Goal: Navigation & Orientation: Find specific page/section

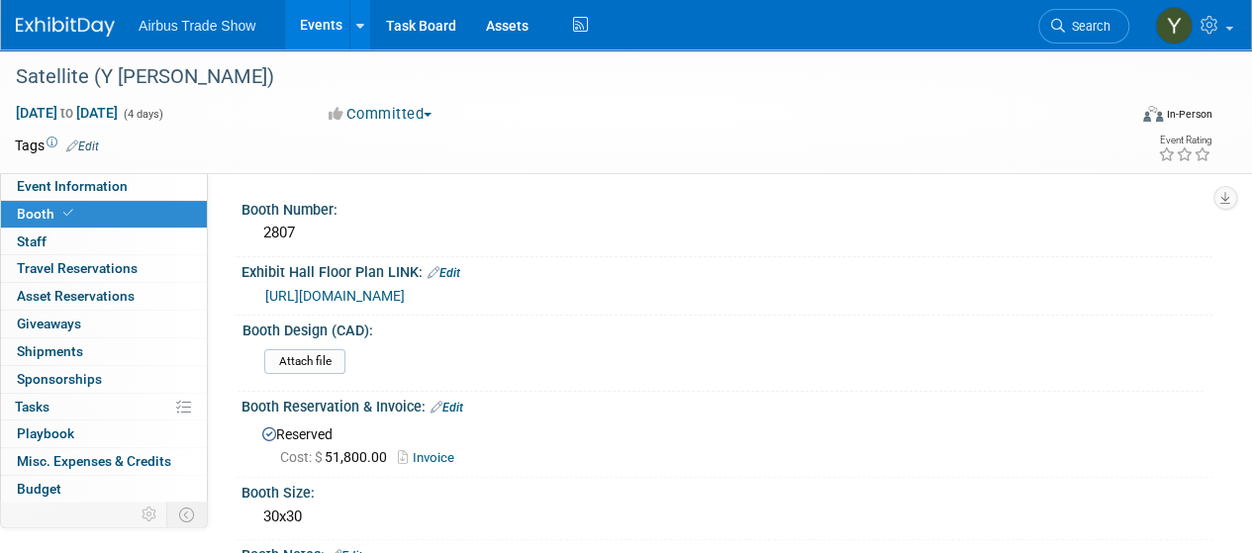
click at [337, 16] on link "Events" at bounding box center [321, 24] width 72 height 49
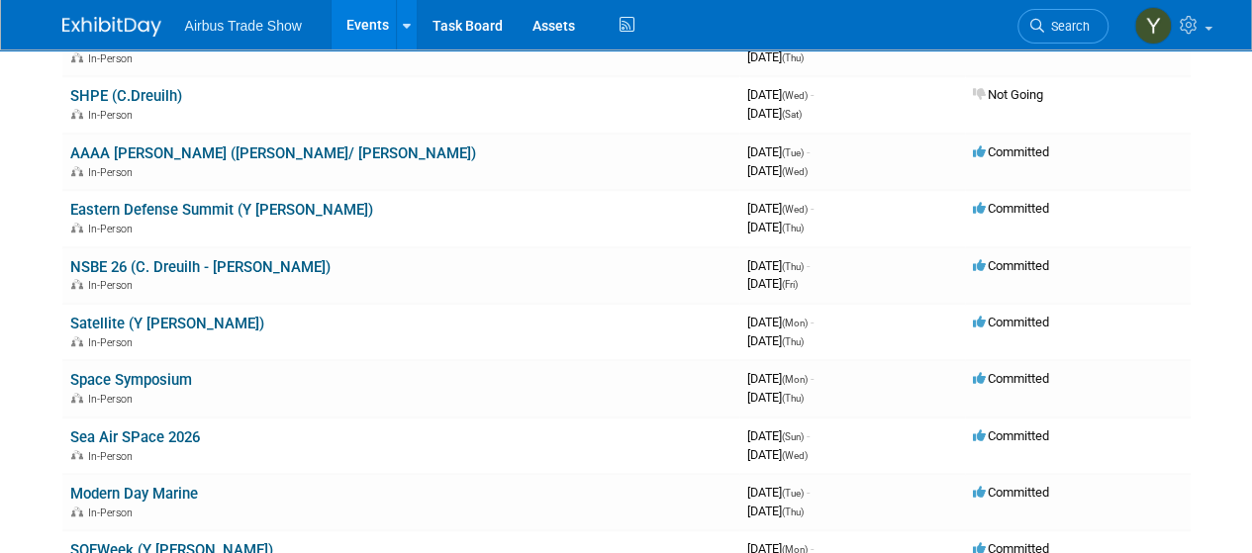
scroll to position [537, 0]
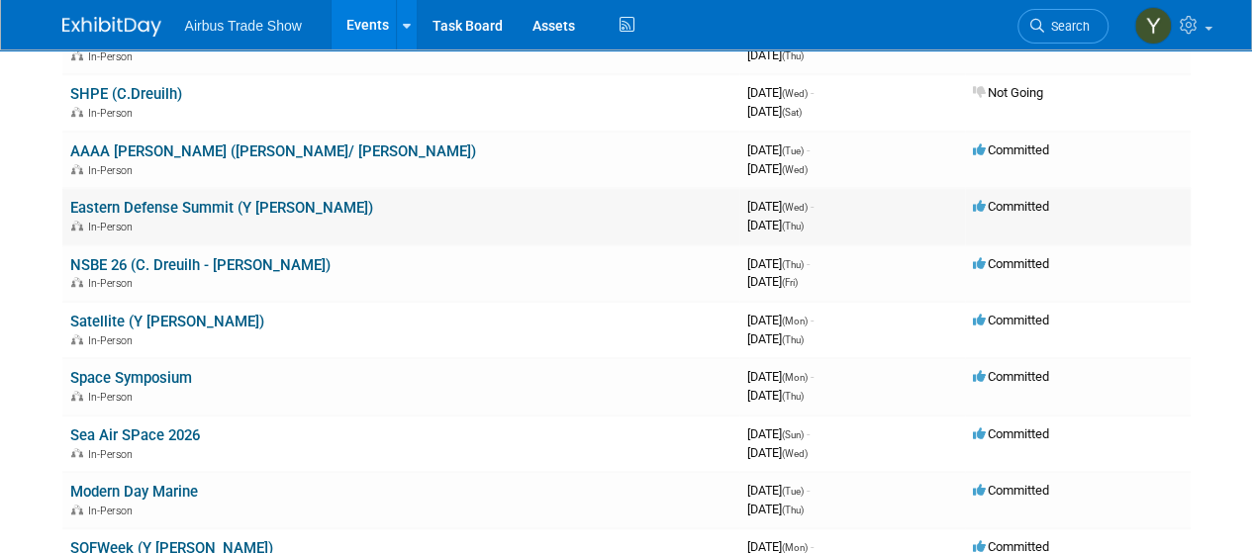
click at [188, 209] on link "Eastern Defense Summit (Y [PERSON_NAME])" at bounding box center [221, 208] width 303 height 18
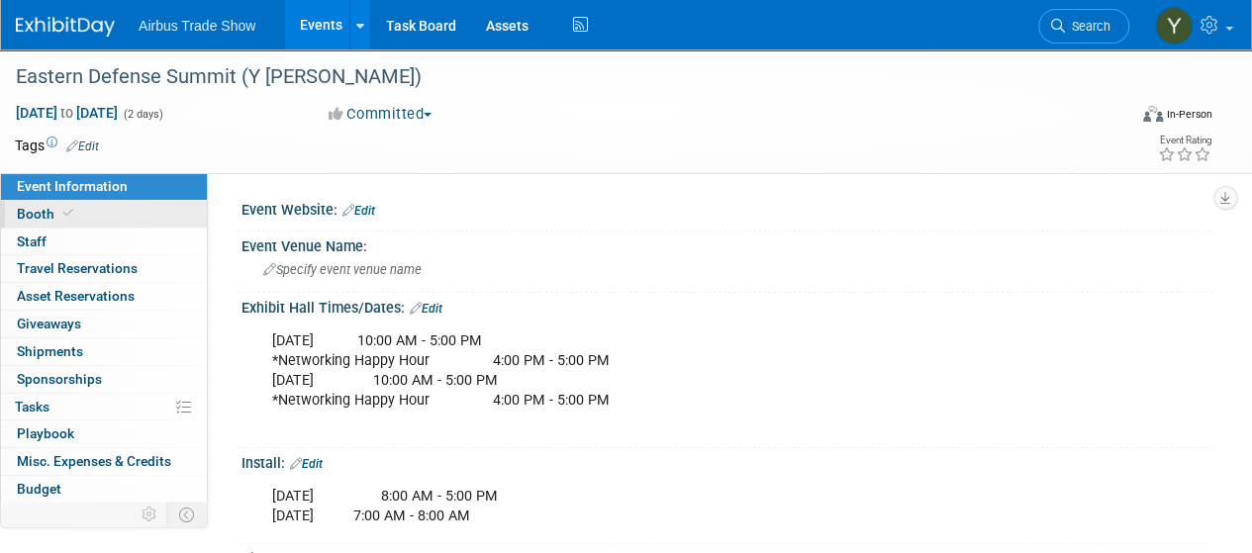
click at [129, 218] on link "Booth" at bounding box center [104, 214] width 206 height 27
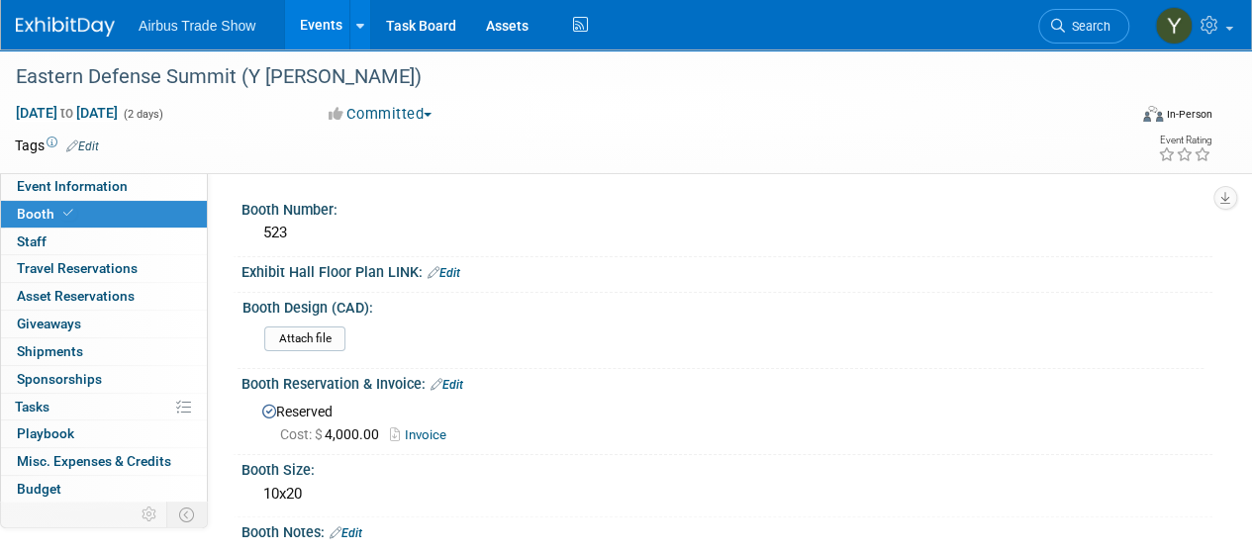
click at [129, 218] on link "Booth" at bounding box center [104, 214] width 206 height 27
click at [333, 27] on link "Events" at bounding box center [321, 24] width 72 height 49
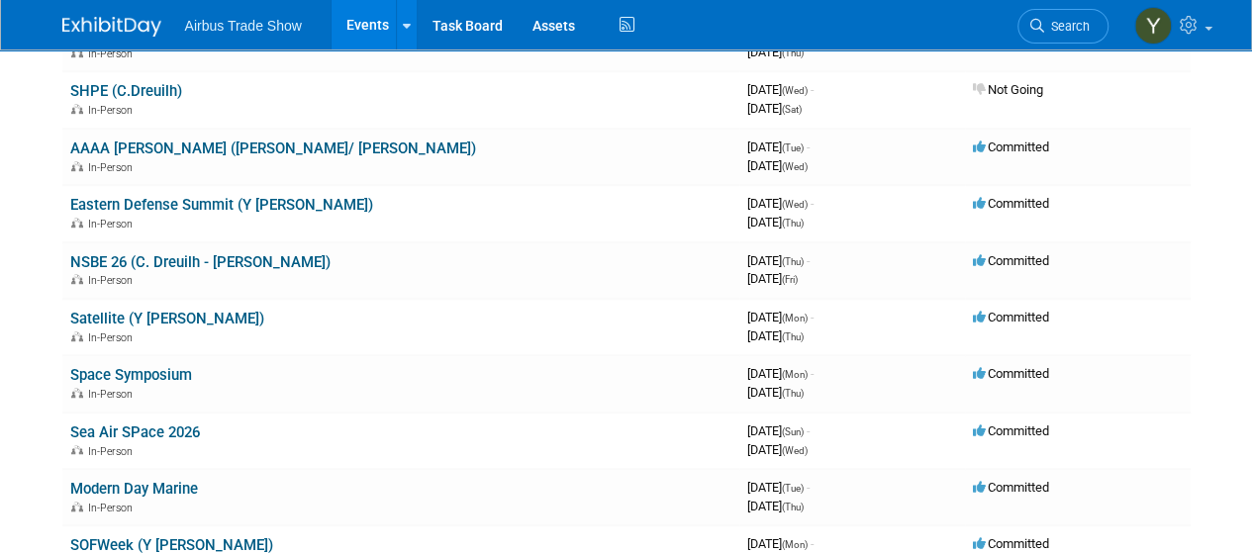
scroll to position [544, 0]
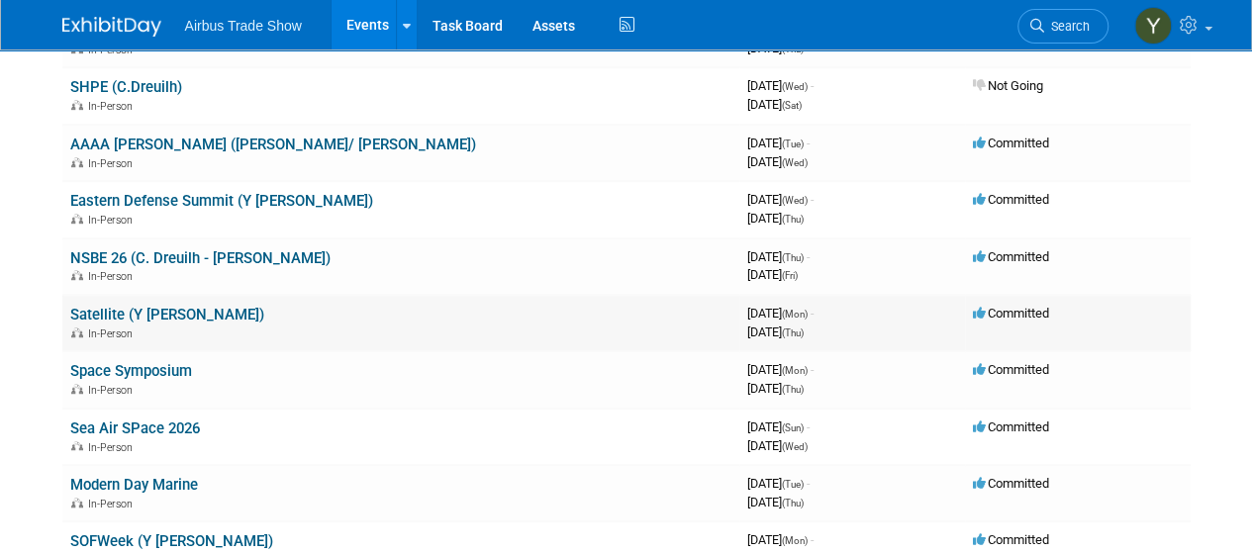
click at [148, 309] on link "Satellite (Y [PERSON_NAME])" at bounding box center [167, 315] width 194 height 18
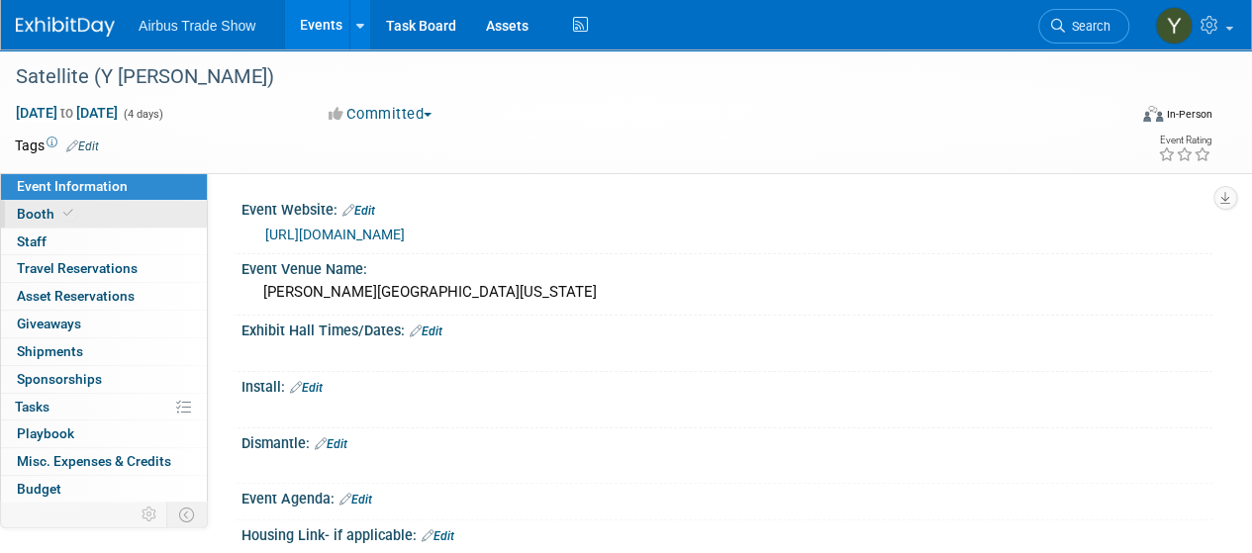
click at [108, 217] on link "Booth" at bounding box center [104, 214] width 206 height 27
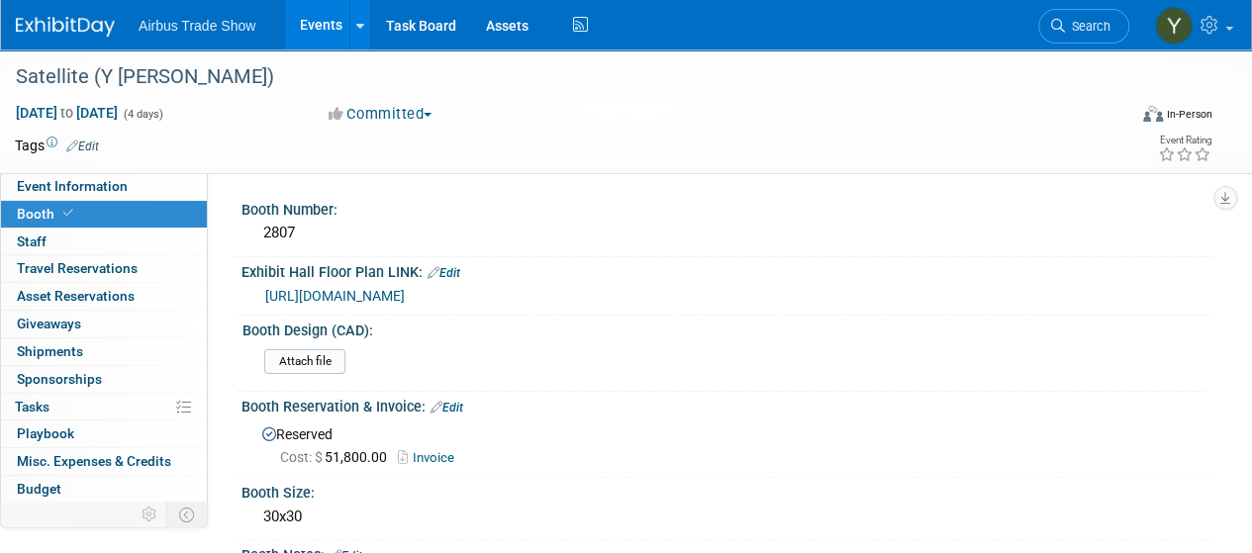
click at [301, 37] on link "Events" at bounding box center [321, 24] width 72 height 49
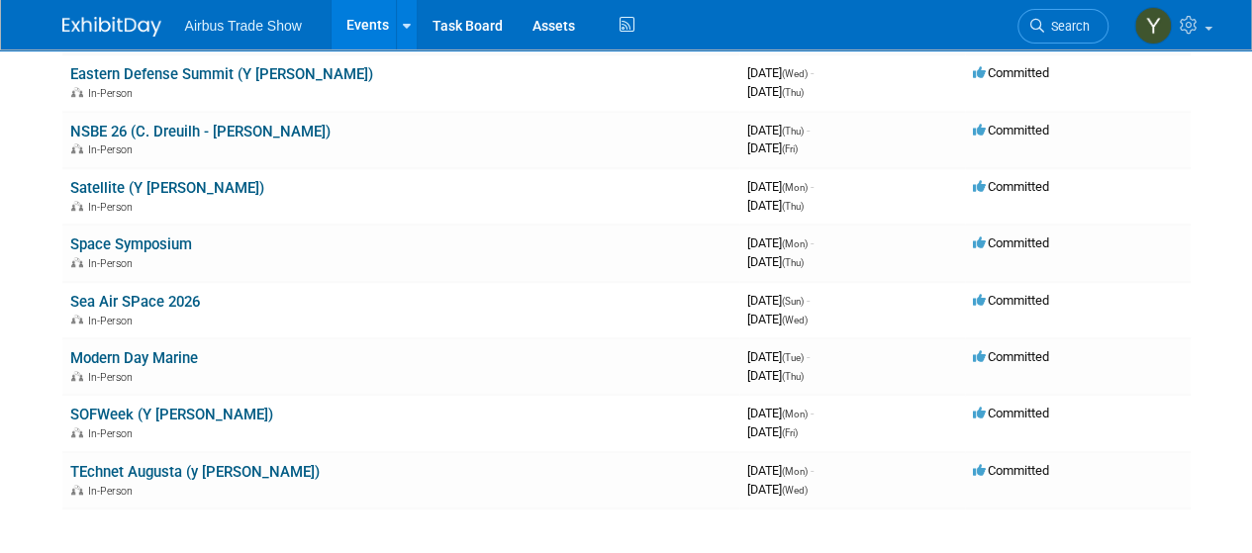
scroll to position [666, 0]
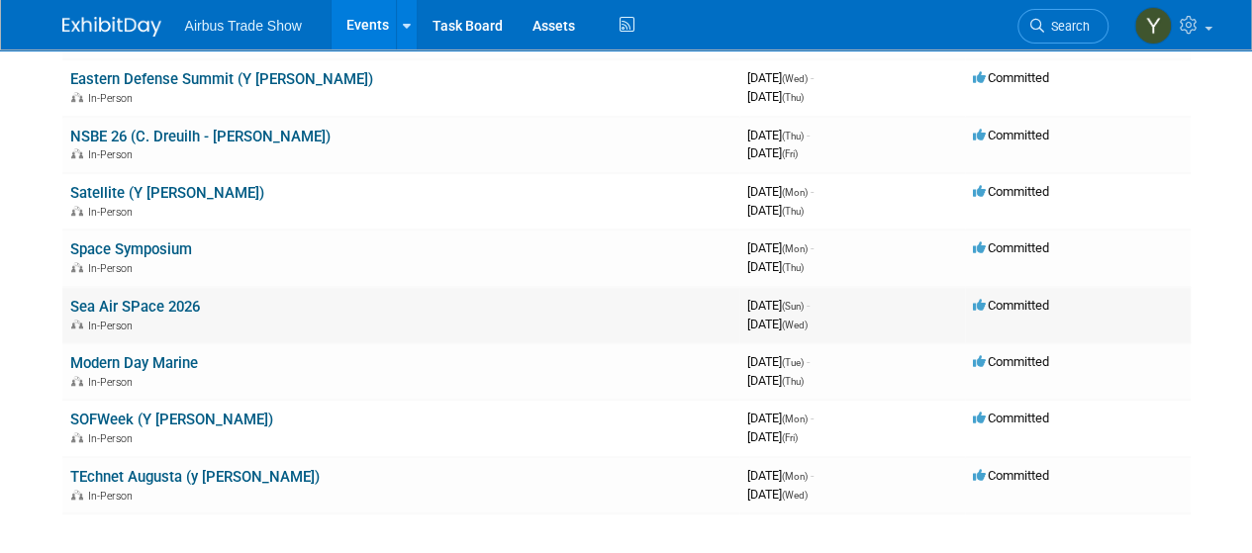
click at [141, 300] on link "Sea Air SPace 2026" at bounding box center [135, 307] width 130 height 18
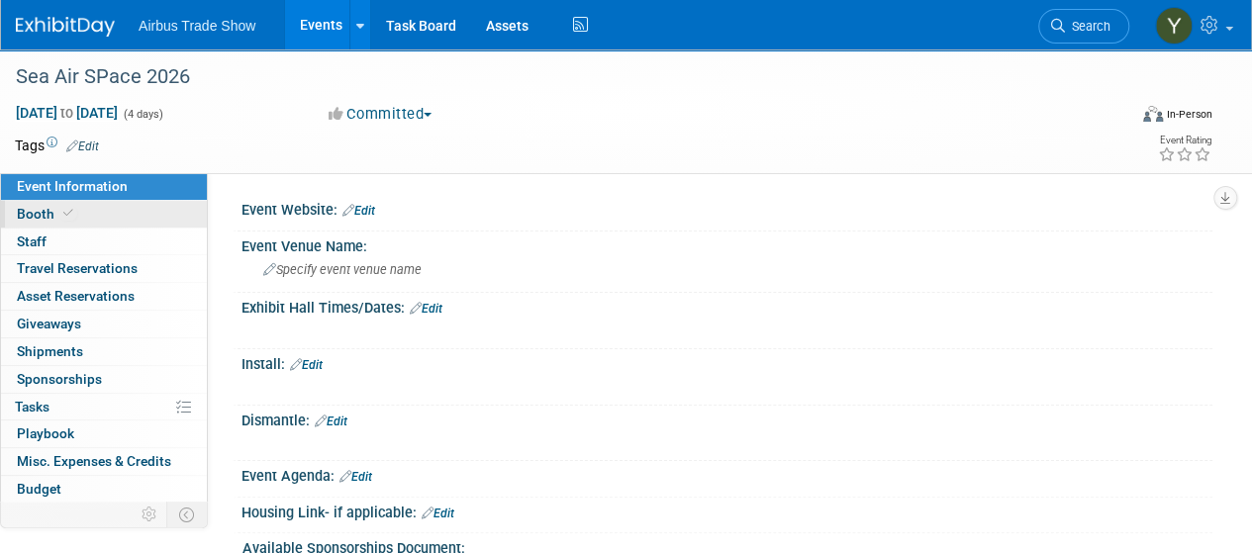
click at [144, 219] on link "Booth" at bounding box center [104, 214] width 206 height 27
